Goal: Information Seeking & Learning: Learn about a topic

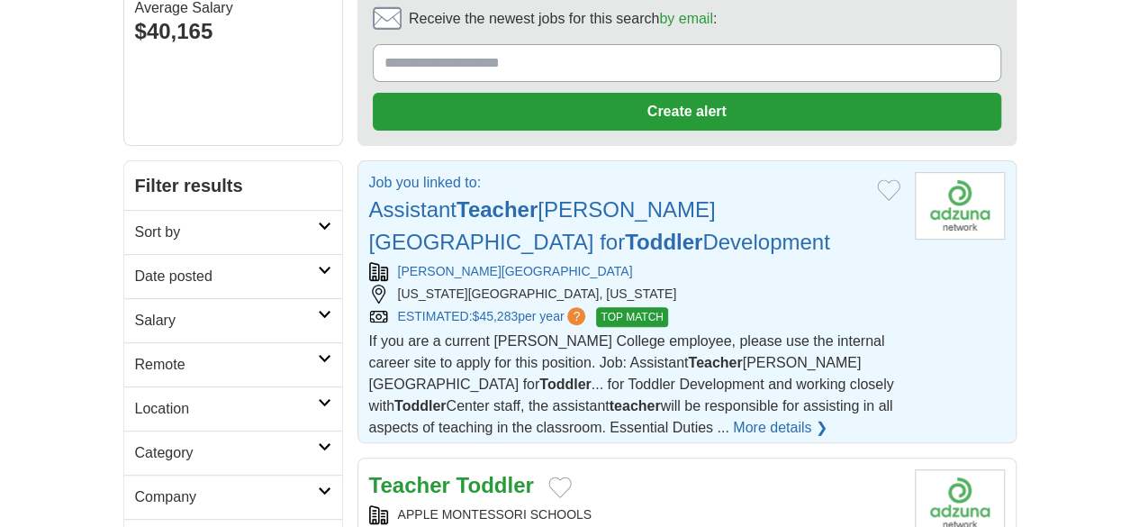
scroll to position [194, 0]
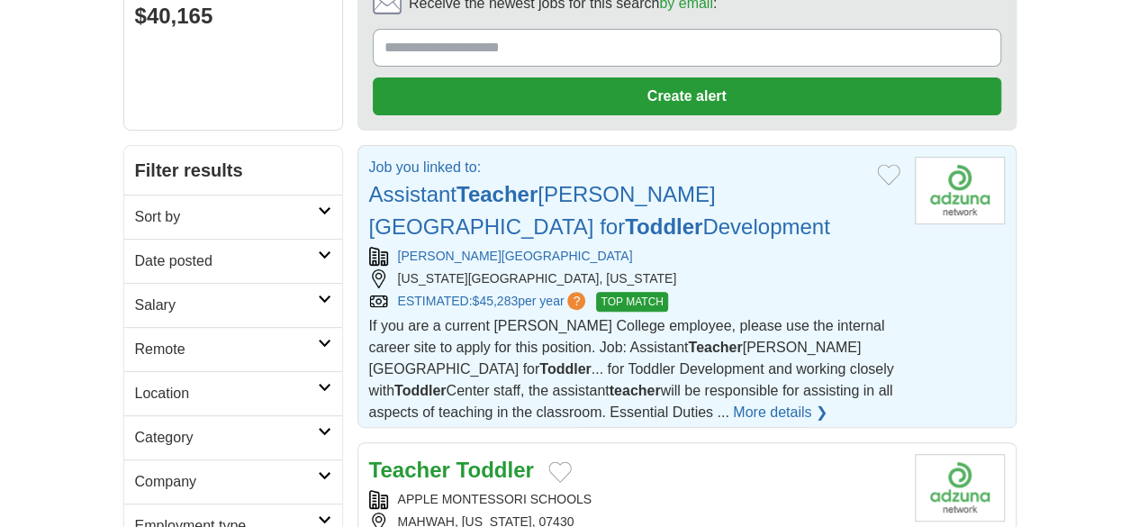
click at [694, 318] on span "If you are a current [PERSON_NAME] College employee, please use the internal ca…" at bounding box center [631, 369] width 525 height 102
click at [500, 318] on span "If you are a current [PERSON_NAME] College employee, please use the internal ca…" at bounding box center [631, 369] width 525 height 102
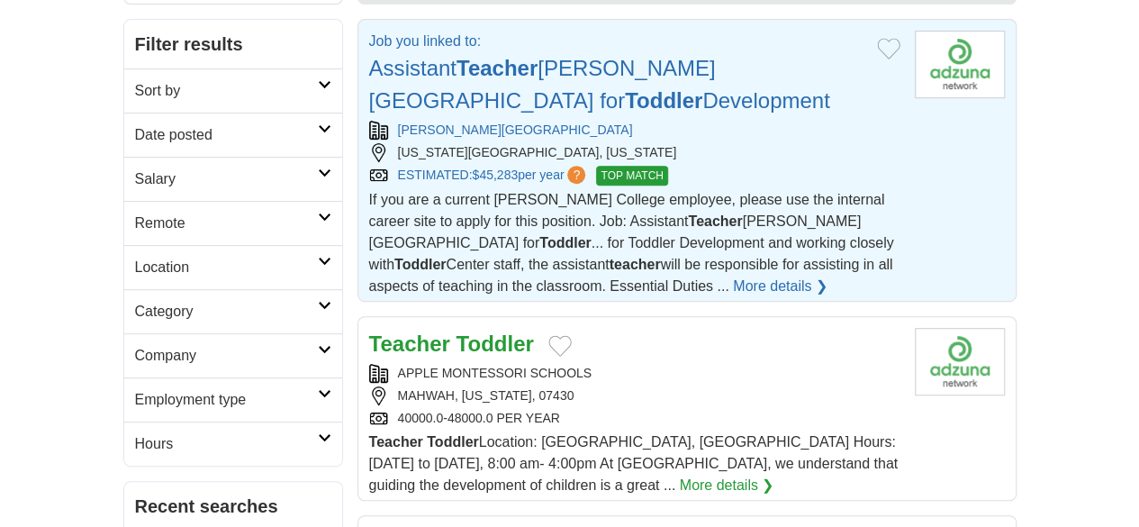
scroll to position [455, 0]
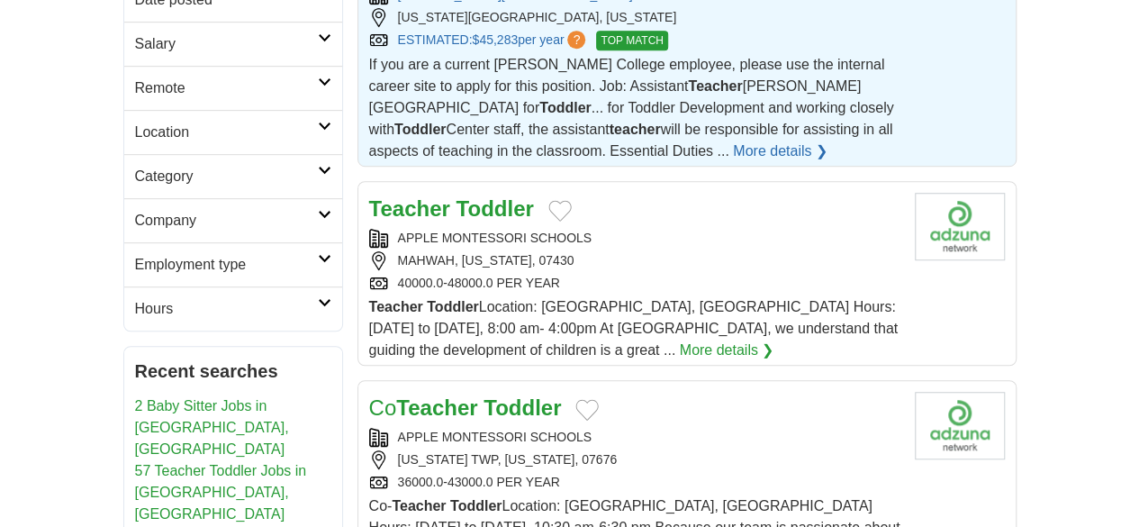
click at [402, 395] on strong "Teacher" at bounding box center [436, 407] width 81 height 24
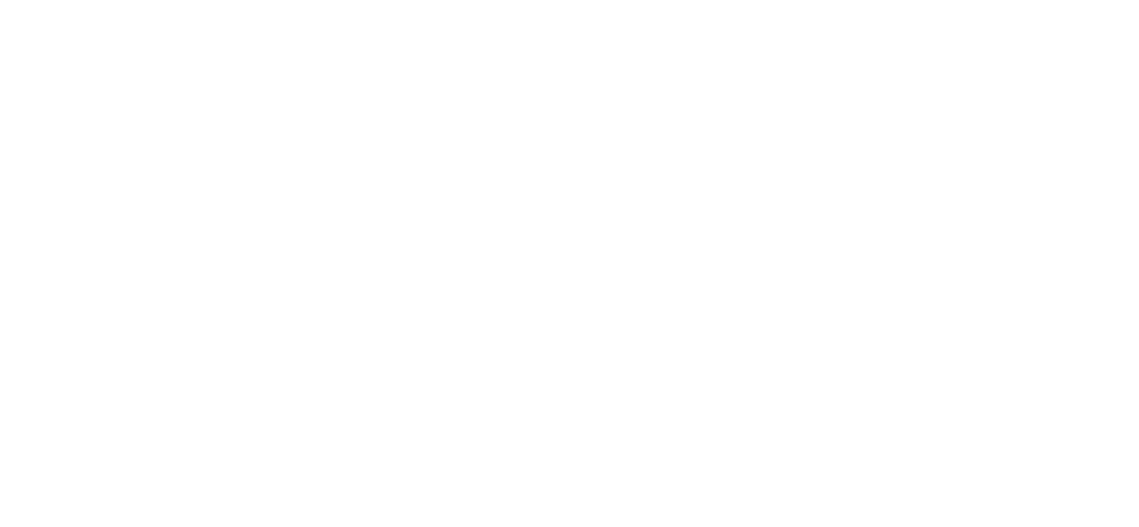
scroll to position [3192, 0]
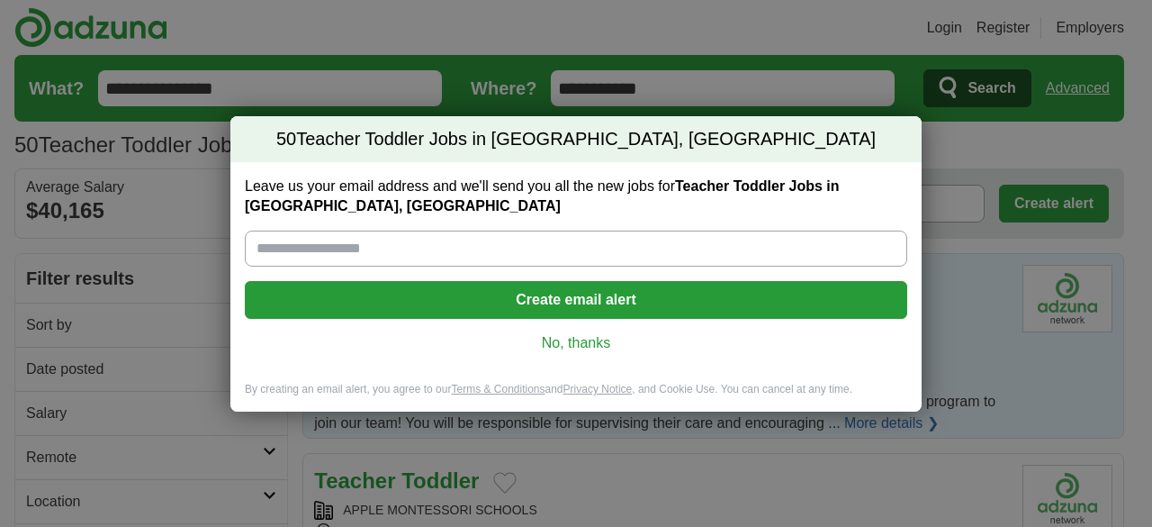
click at [968, 194] on div "50 Teacher Toddler Jobs in Teaneck, NJ Leave us your email address and we'll se…" at bounding box center [576, 263] width 1152 height 527
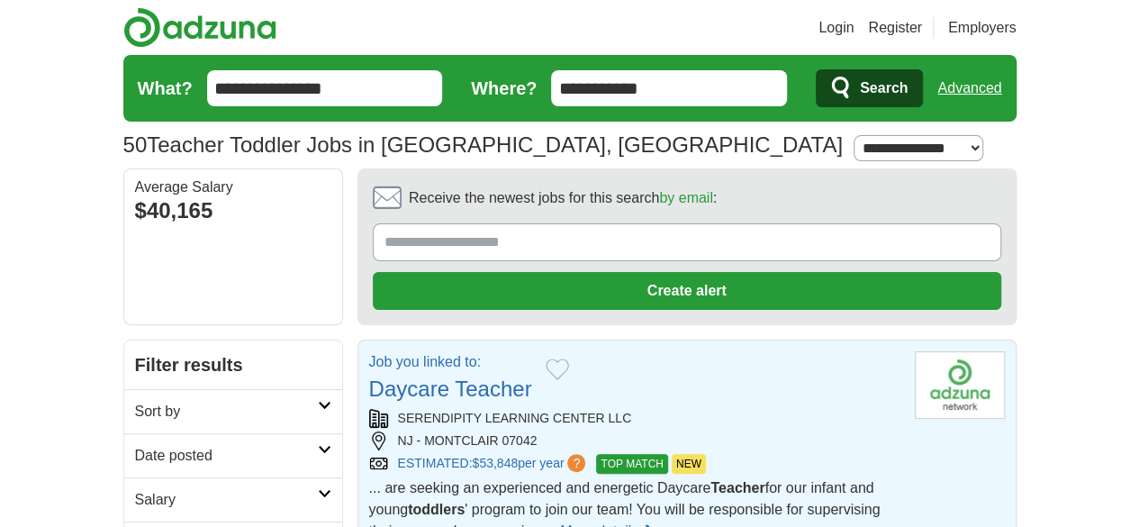
click at [728, 477] on div "... are seeking an experienced and energetic Daycare Teacher for our infant and…" at bounding box center [634, 509] width 531 height 65
click at [829, 480] on span "... are seeking an experienced and energetic Daycare Teacher for our infant and…" at bounding box center [624, 509] width 511 height 59
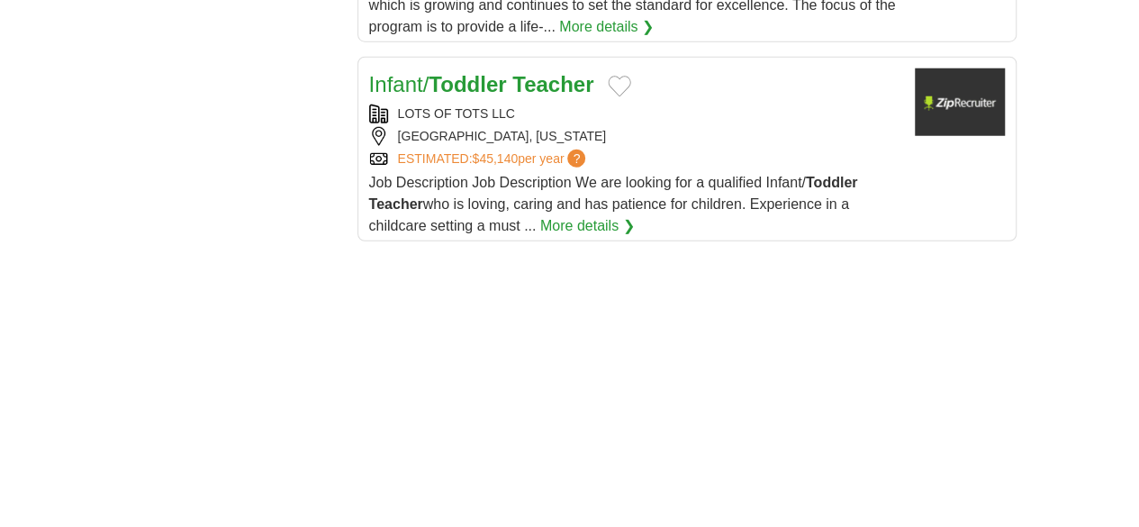
scroll to position [2398, 0]
